Goal: Check status: Check status

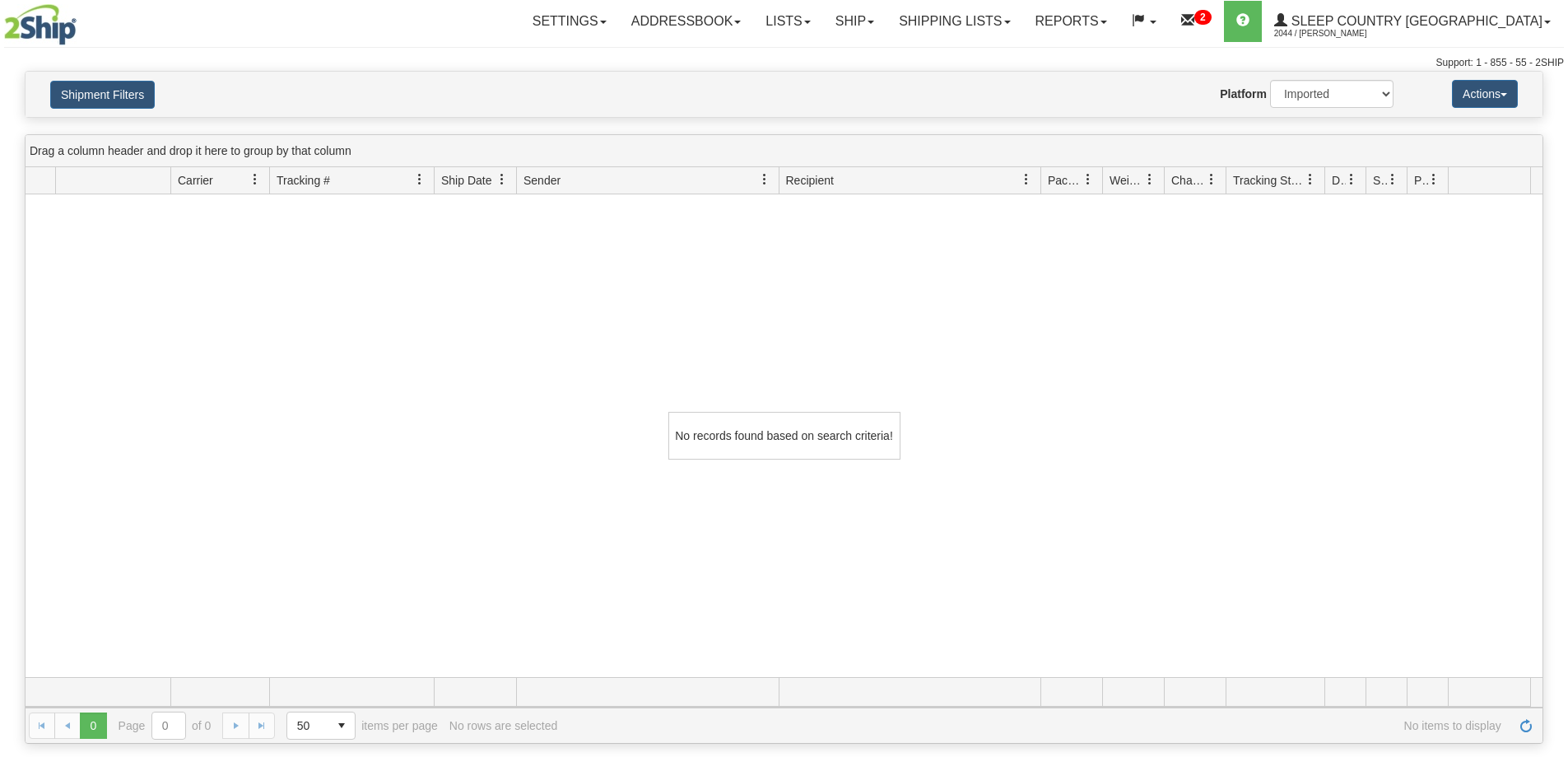
select select "1"
click at [1022, 33] on link "Shipping lists" at bounding box center [955, 21] width 136 height 41
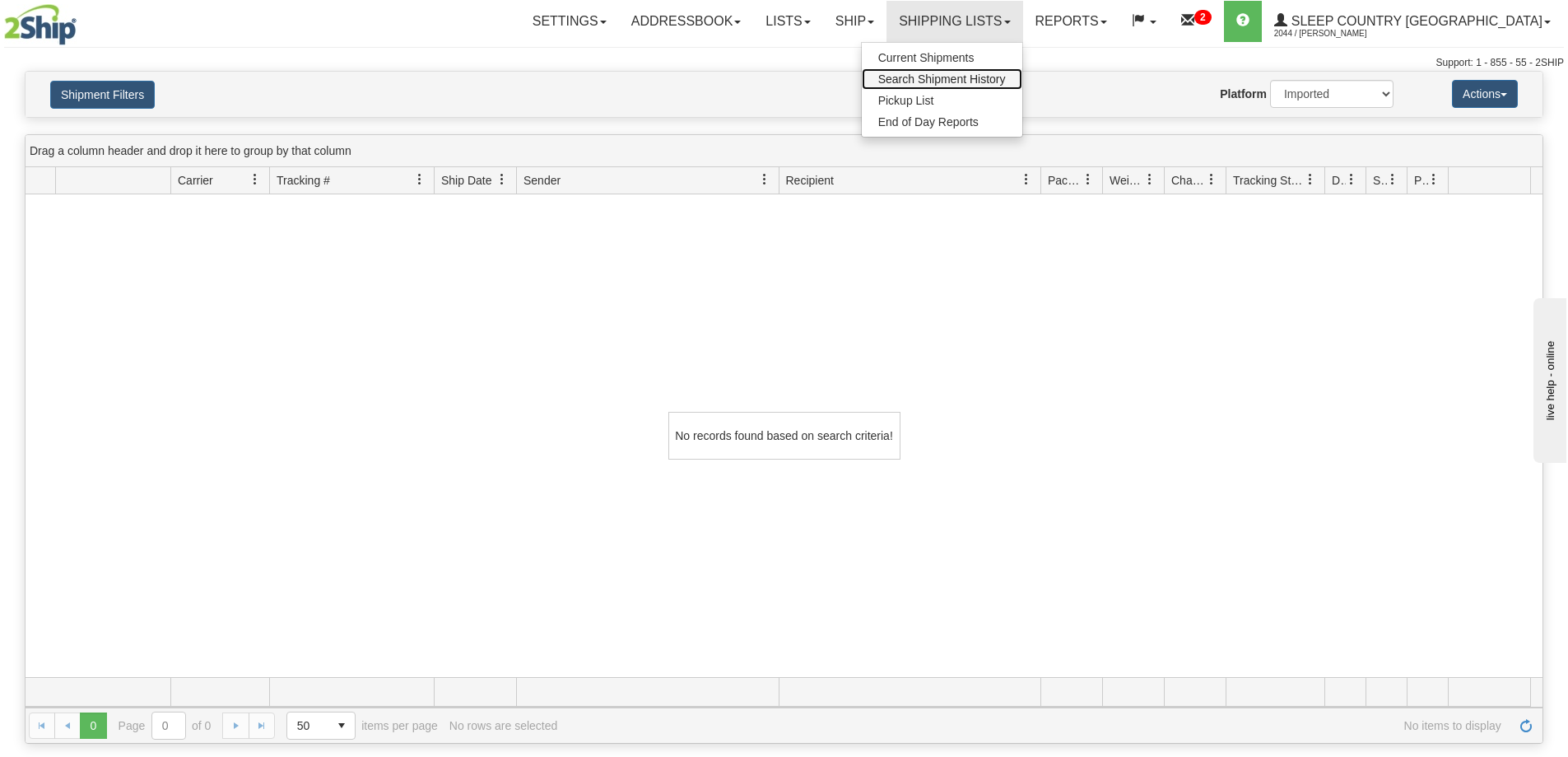
click at [1006, 75] on span "Search Shipment History" at bounding box center [942, 78] width 128 height 13
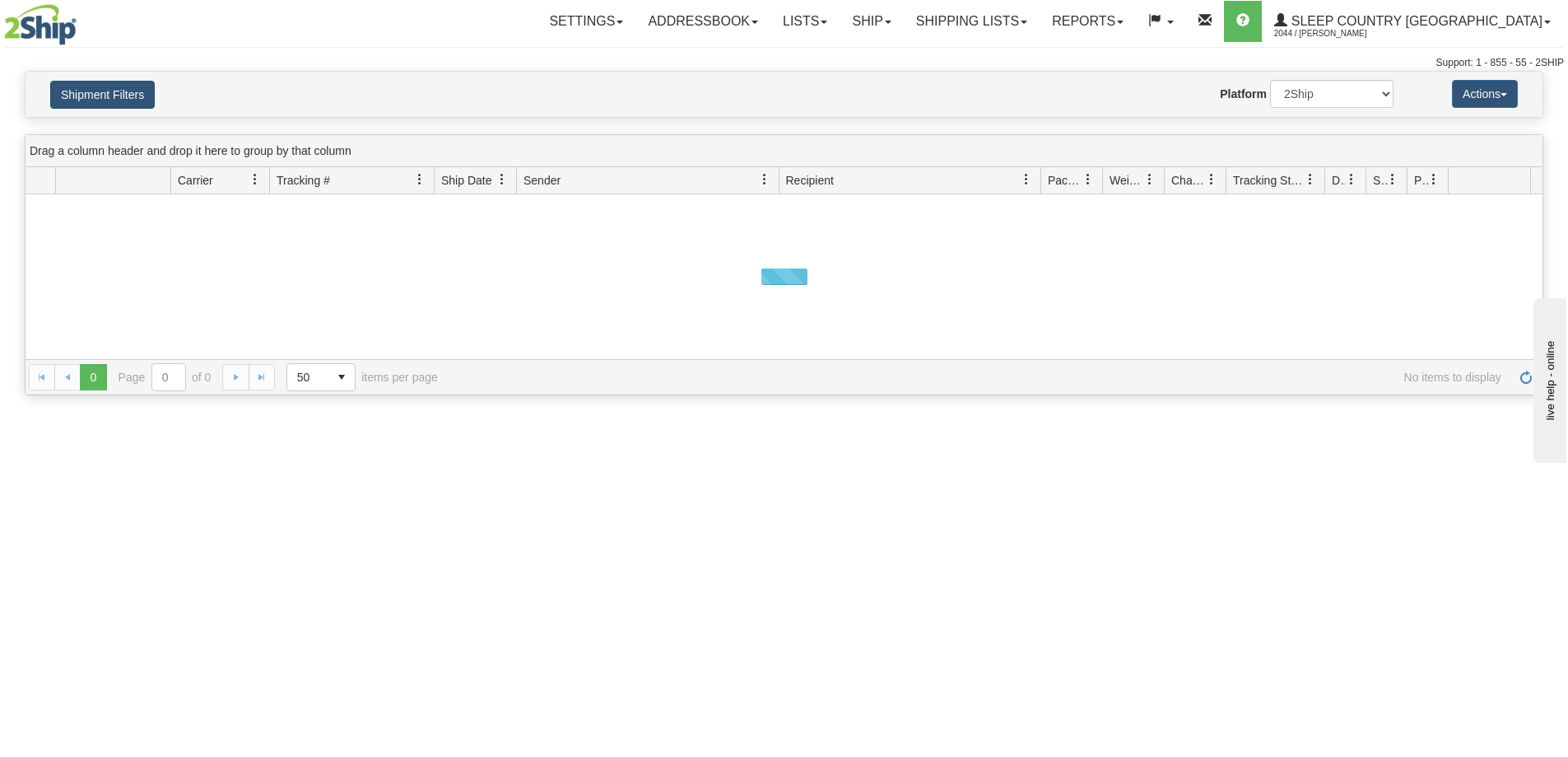
click at [99, 102] on button "Shipment Filters" at bounding box center [103, 94] width 105 height 28
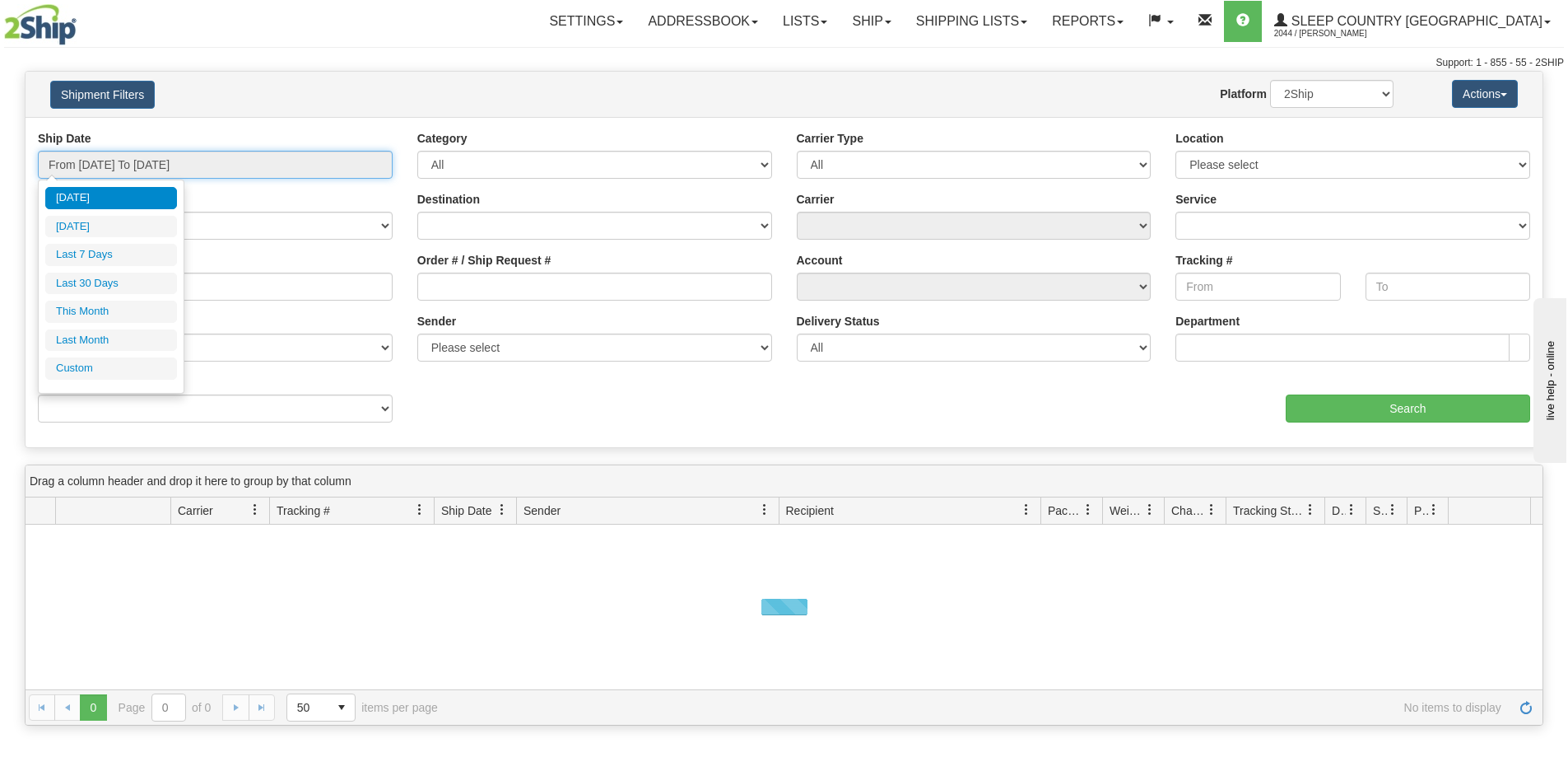
click at [86, 165] on input "From [DATE] To [DATE]" at bounding box center [215, 165] width 355 height 28
click at [82, 277] on li "Last 30 Days" at bounding box center [112, 284] width 132 height 22
type input "From [DATE] To [DATE]"
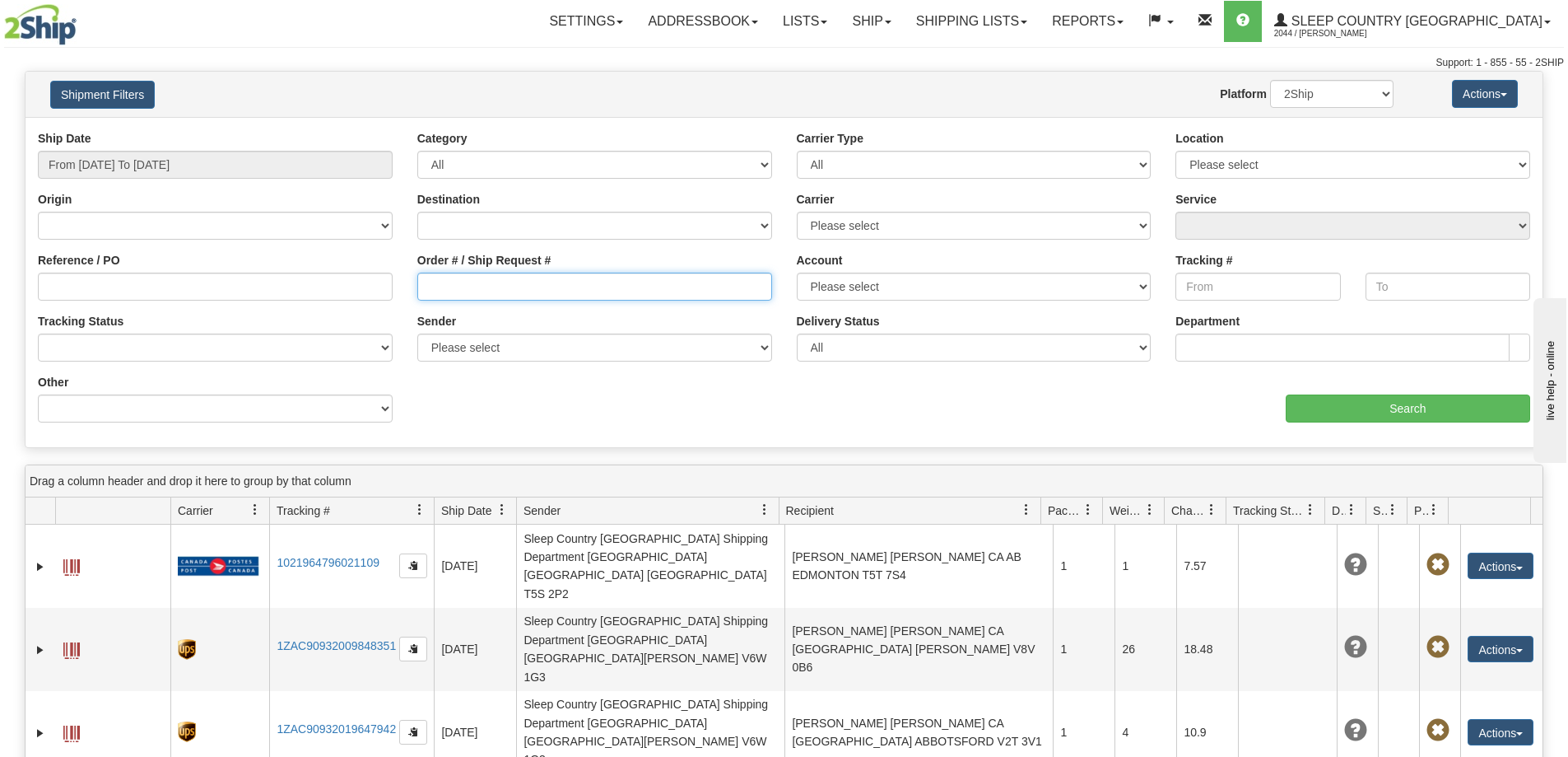
click at [425, 284] on input "Order # / Ship Request #" at bounding box center [595, 287] width 355 height 28
paste input "9000I005891"
type input "9000I005891"
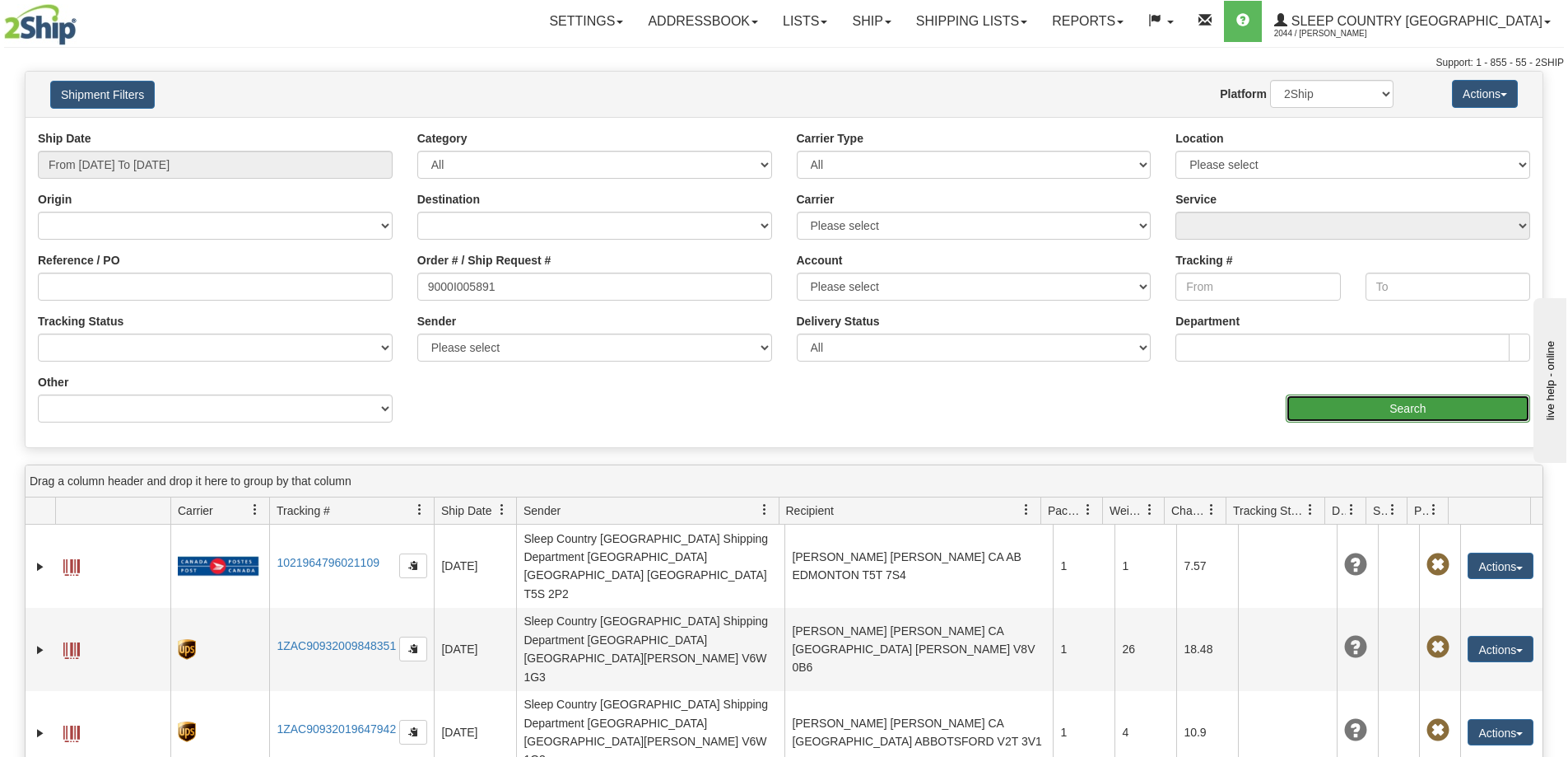
click at [1396, 410] on input "Search" at bounding box center [1408, 409] width 244 height 28
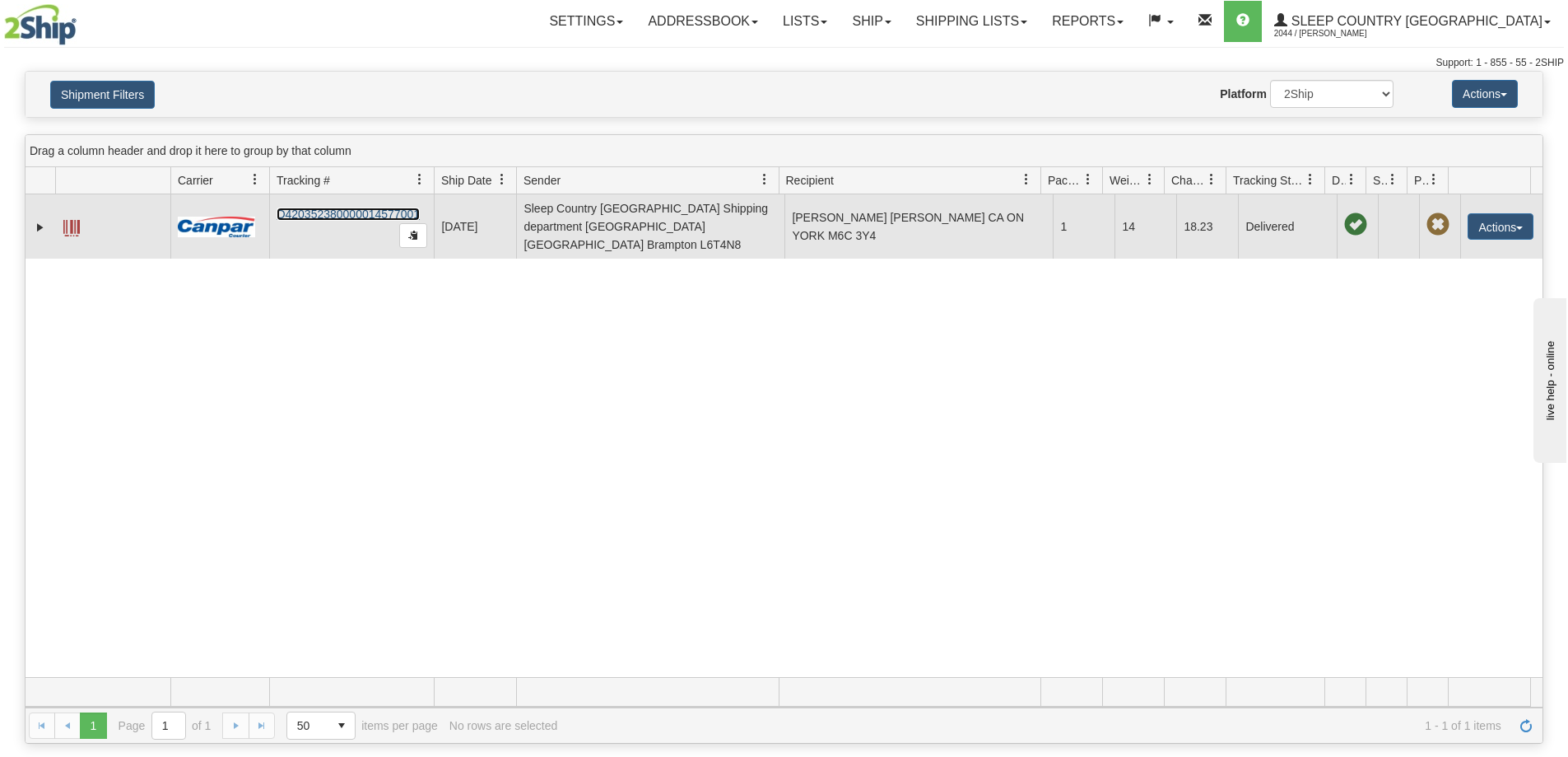
click at [343, 209] on link "D420352380000014577001" at bounding box center [347, 214] width 143 height 13
click at [320, 208] on link "D420352380000014577001" at bounding box center [347, 214] width 143 height 13
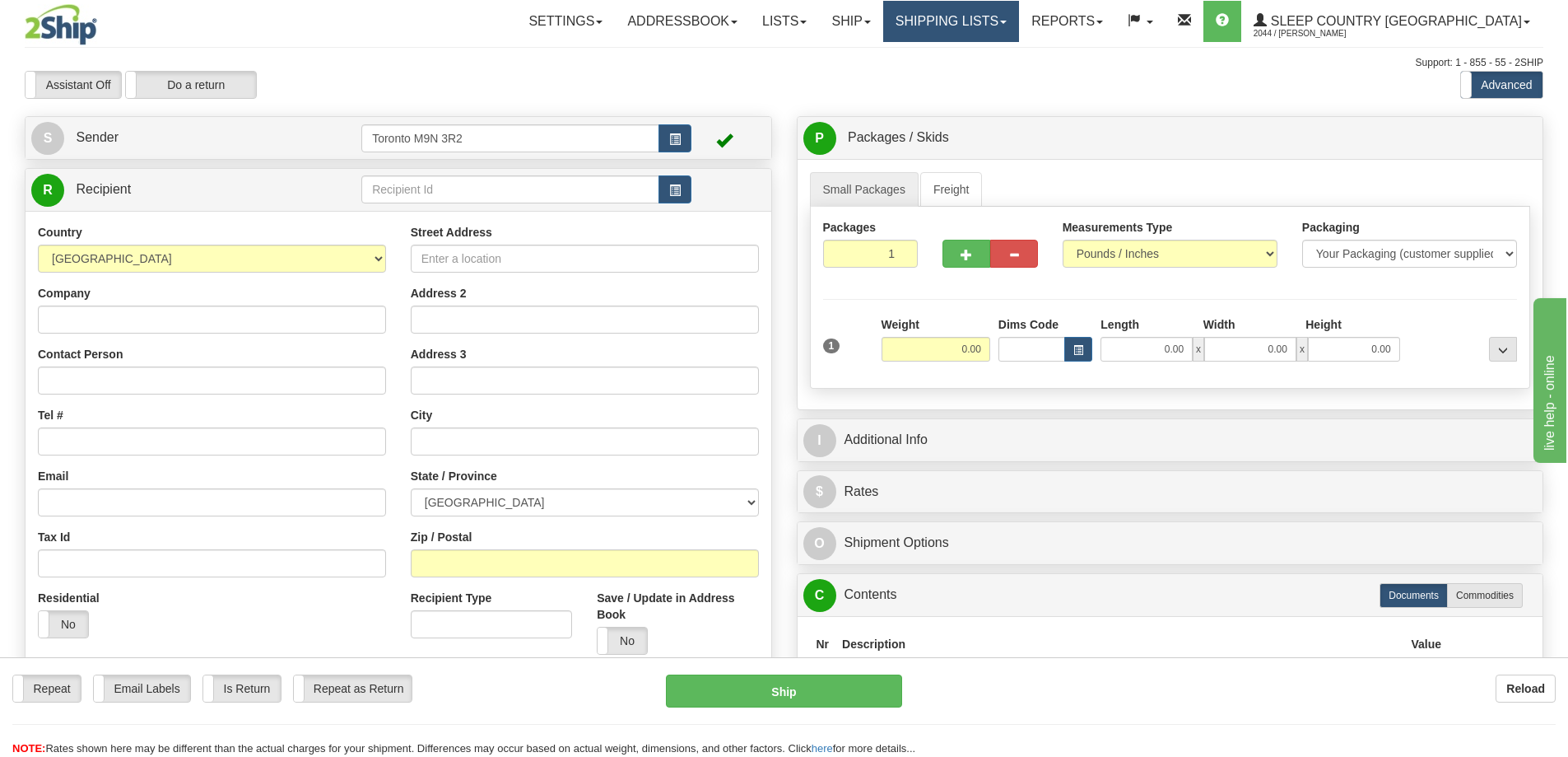
click at [1019, 27] on link "Shipping lists" at bounding box center [951, 21] width 136 height 41
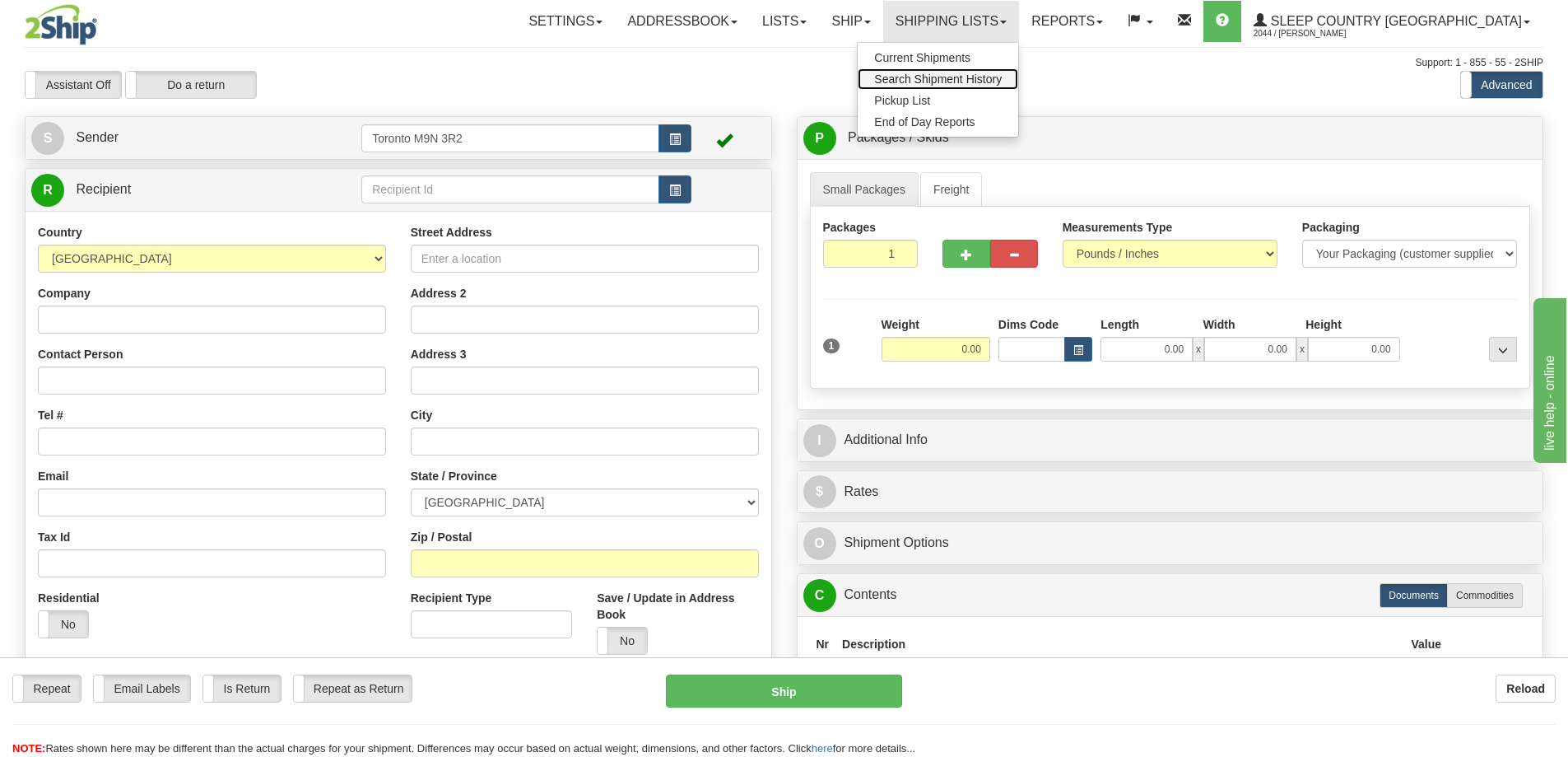
click at [1018, 71] on link "Search Shipment History" at bounding box center [938, 79] width 160 height 21
